Goal: Task Accomplishment & Management: Use online tool/utility

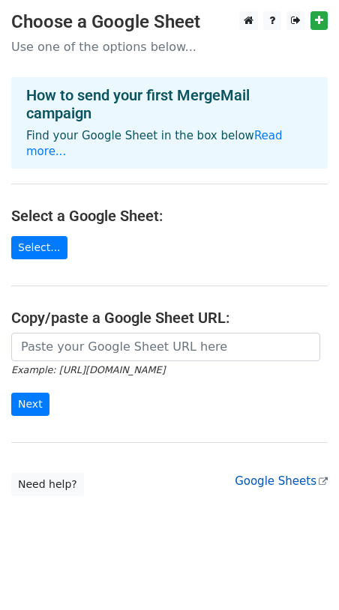
click at [285, 474] on link "Google Sheets" at bounding box center [281, 480] width 93 height 13
click at [262, 143] on link "Read more..." at bounding box center [154, 143] width 256 height 29
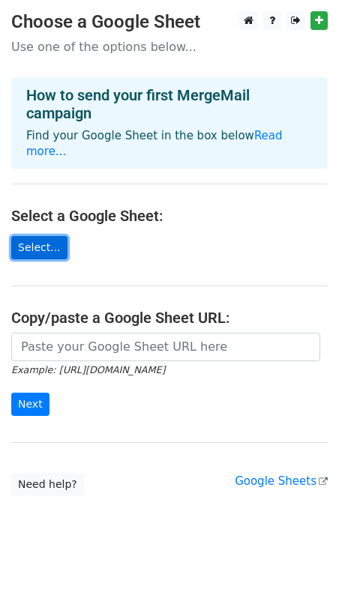
click at [37, 236] on link "Select..." at bounding box center [39, 247] width 56 height 23
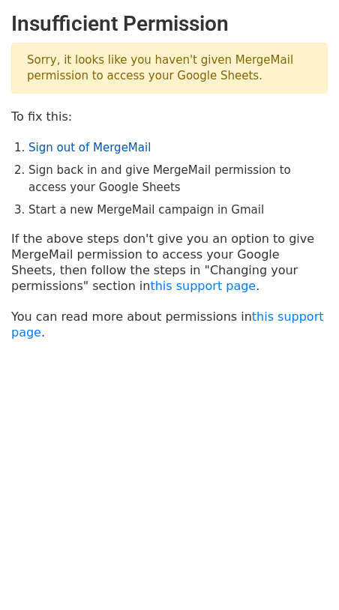
click at [101, 144] on link "Sign out of MergeMail" at bounding box center [89, 147] width 122 height 13
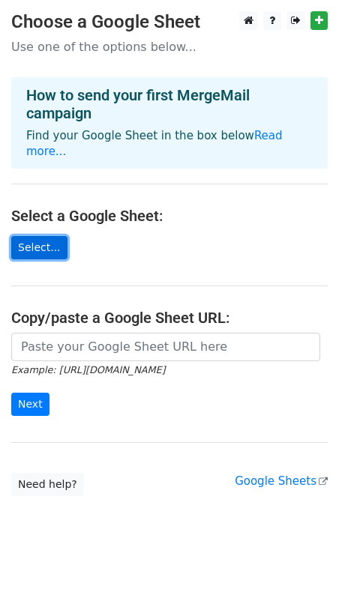
click at [27, 237] on link "Select..." at bounding box center [39, 247] width 56 height 23
click at [39, 236] on link "Select..." at bounding box center [39, 247] width 56 height 23
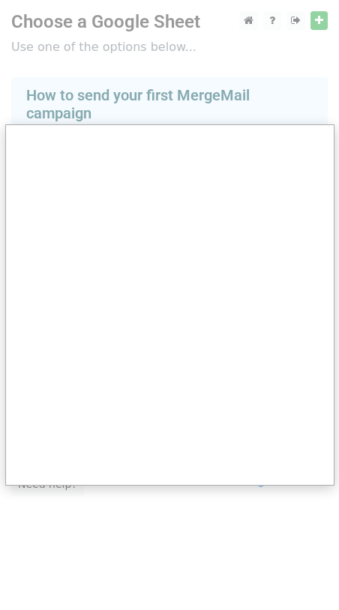
click at [271, 6] on div at bounding box center [169, 305] width 339 height 610
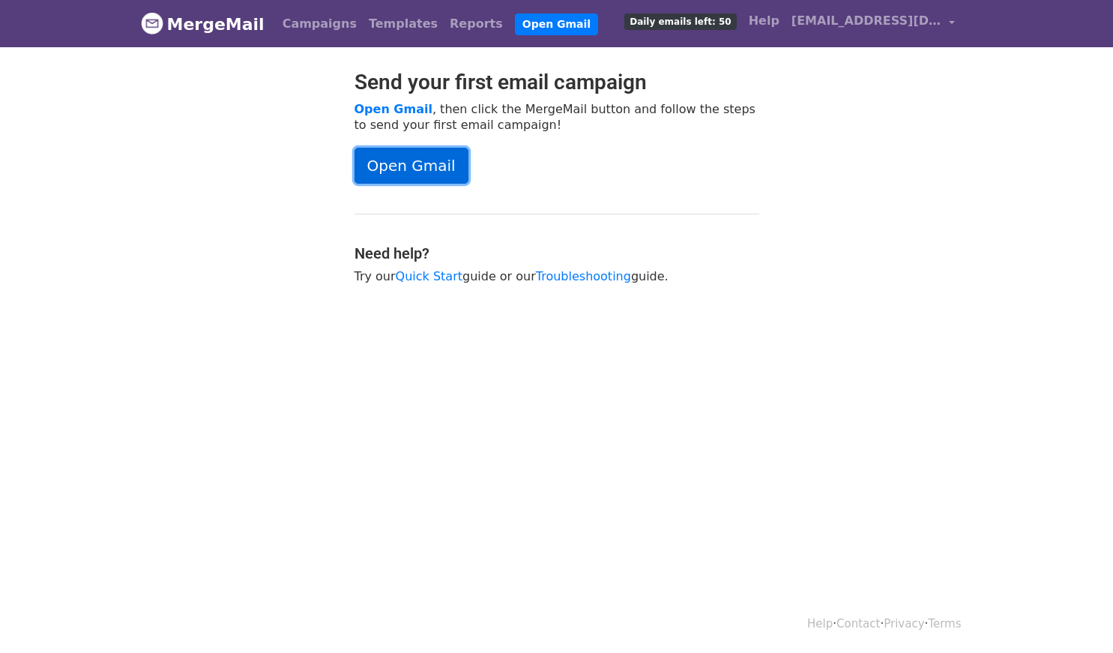
click at [404, 167] on link "Open Gmail" at bounding box center [412, 166] width 114 height 36
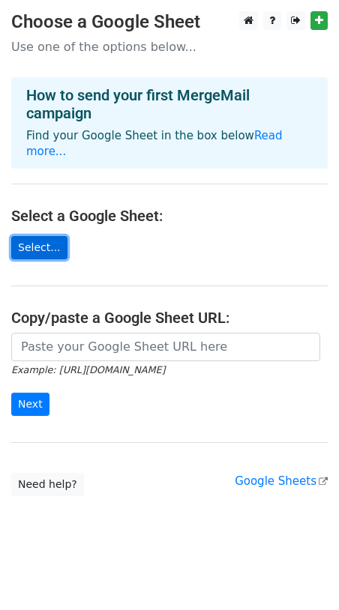
click at [30, 236] on link "Select..." at bounding box center [39, 247] width 56 height 23
click at [32, 236] on link "Select..." at bounding box center [39, 247] width 56 height 23
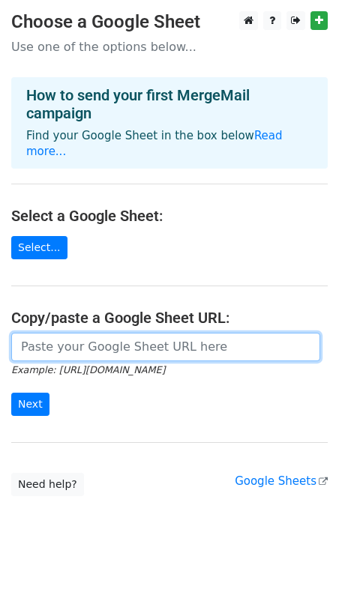
click at [138, 336] on input "url" at bounding box center [165, 347] width 309 height 28
paste input "[URL][DOMAIN_NAME]"
type input "[URL][DOMAIN_NAME]"
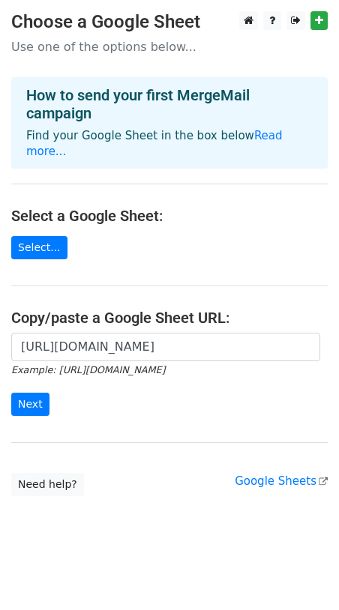
click at [193, 271] on main "Choose a Google Sheet Use one of the options below... How to send your first Me…" at bounding box center [169, 253] width 339 height 485
click at [28, 393] on input "Next" at bounding box center [30, 404] width 38 height 23
